Goal: Task Accomplishment & Management: Use online tool/utility

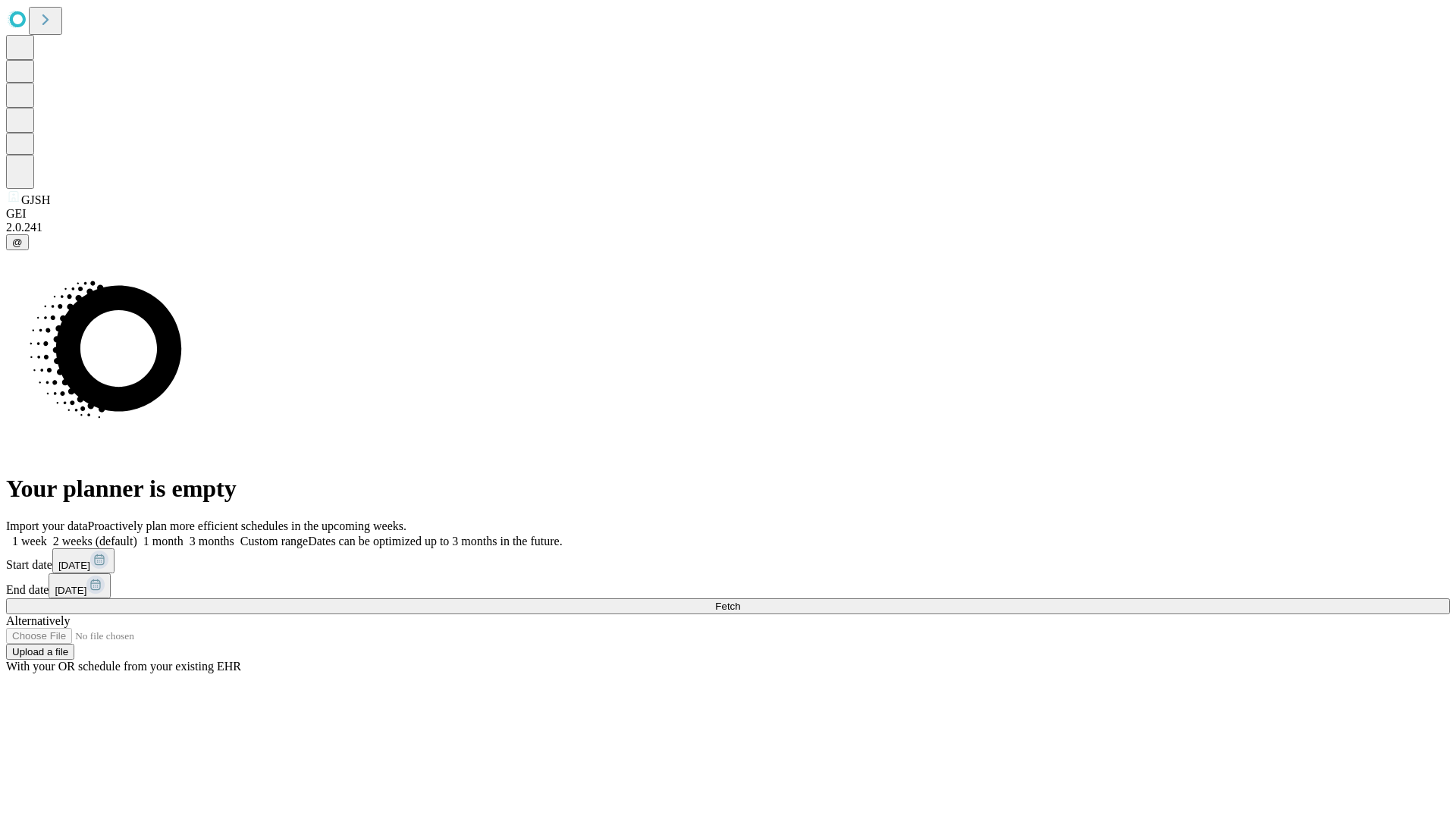
click at [740, 601] on span "Fetch" at bounding box center [728, 606] width 25 height 12
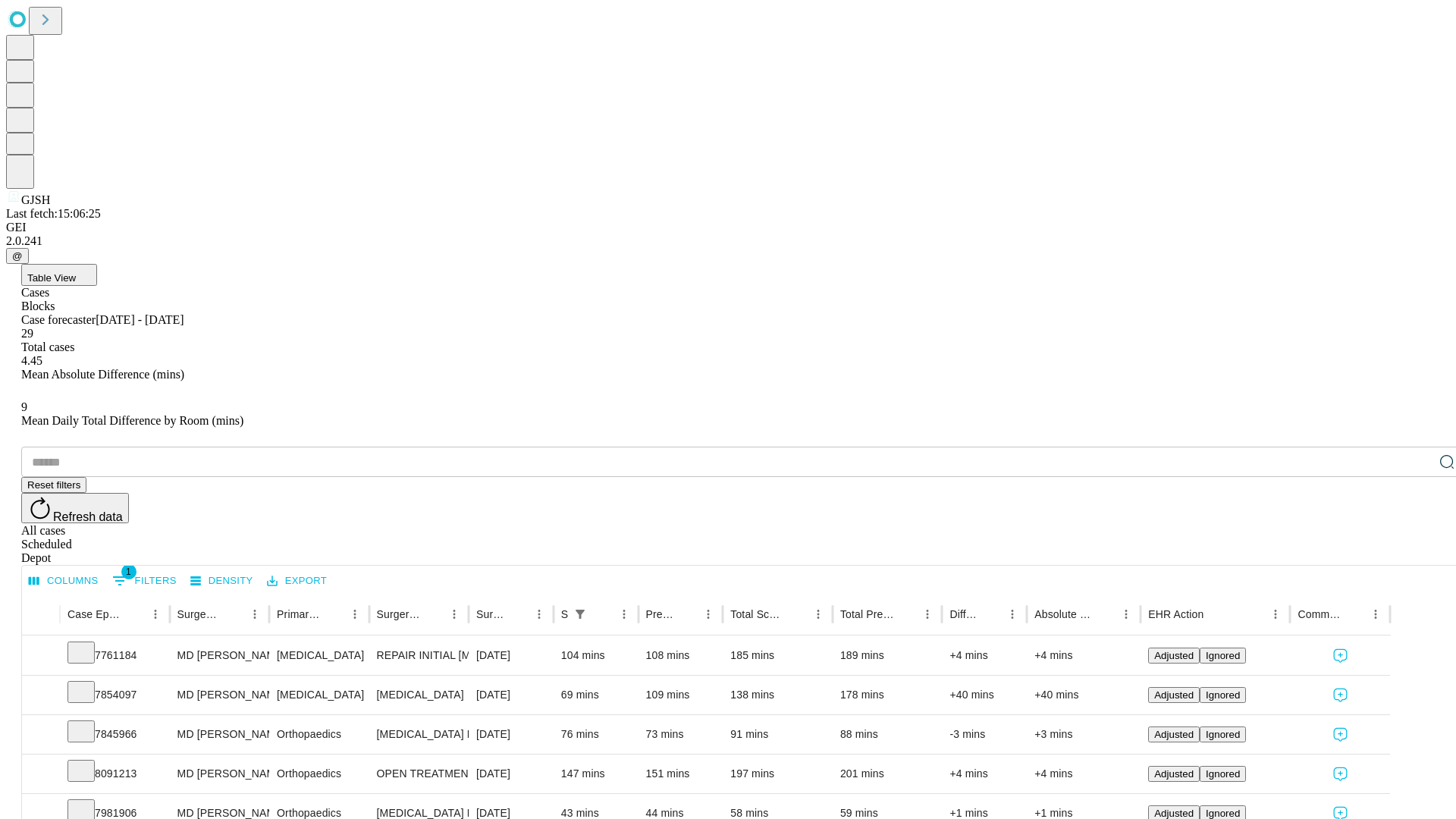
click at [76, 272] on span "Table View" at bounding box center [51, 278] width 49 height 12
